Goal: Browse casually: Explore the website without a specific task or goal

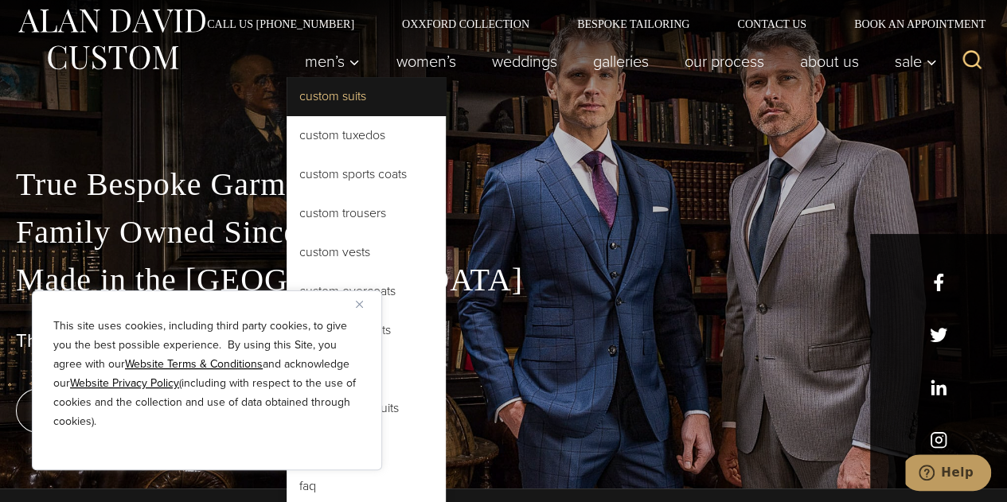
click at [334, 91] on link "Custom Suits" at bounding box center [366, 96] width 159 height 38
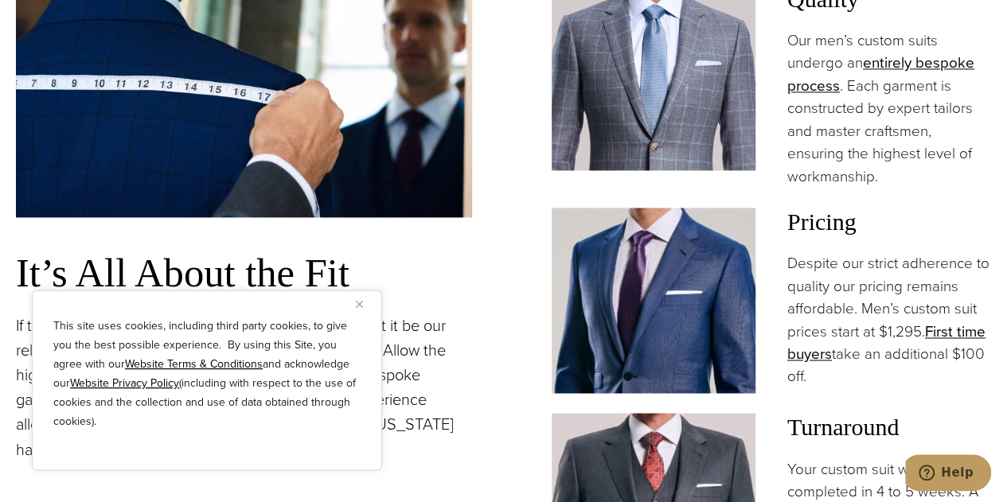
scroll to position [1063, 0]
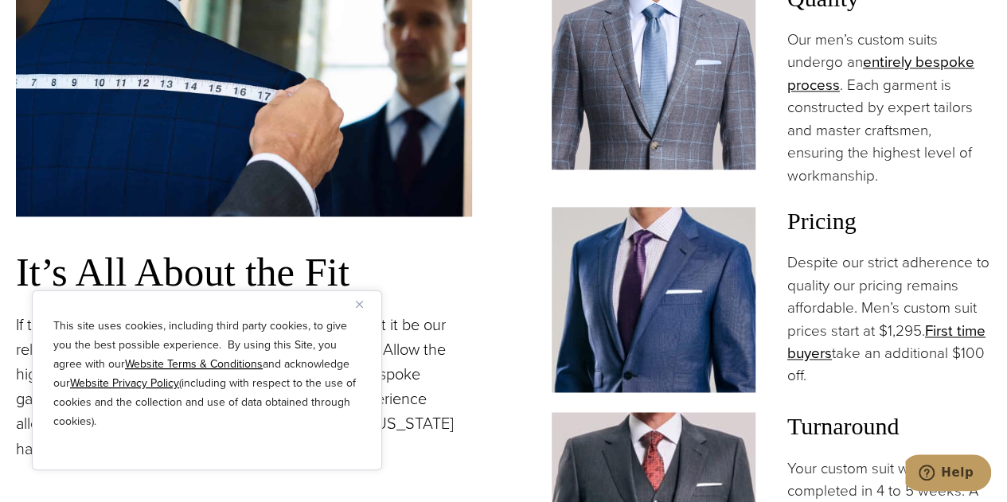
click at [358, 303] on img "Close" at bounding box center [359, 304] width 7 height 7
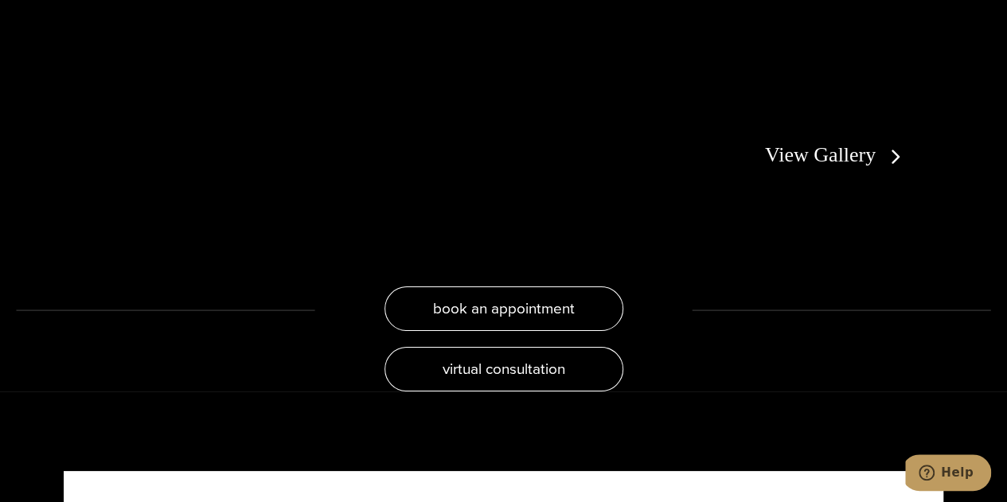
scroll to position [2926, 0]
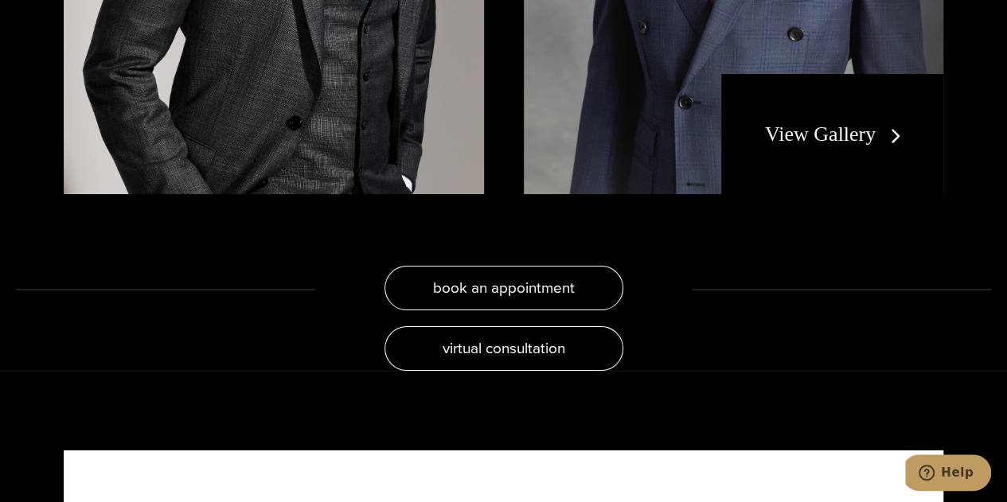
click at [858, 123] on link "View Gallery" at bounding box center [836, 134] width 143 height 23
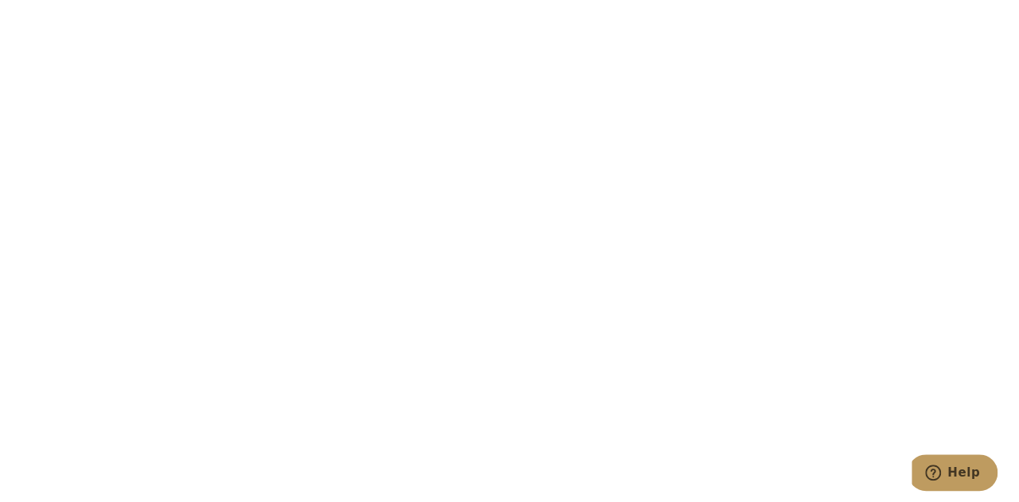
scroll to position [5889, 0]
